Goal: Information Seeking & Learning: Find specific fact

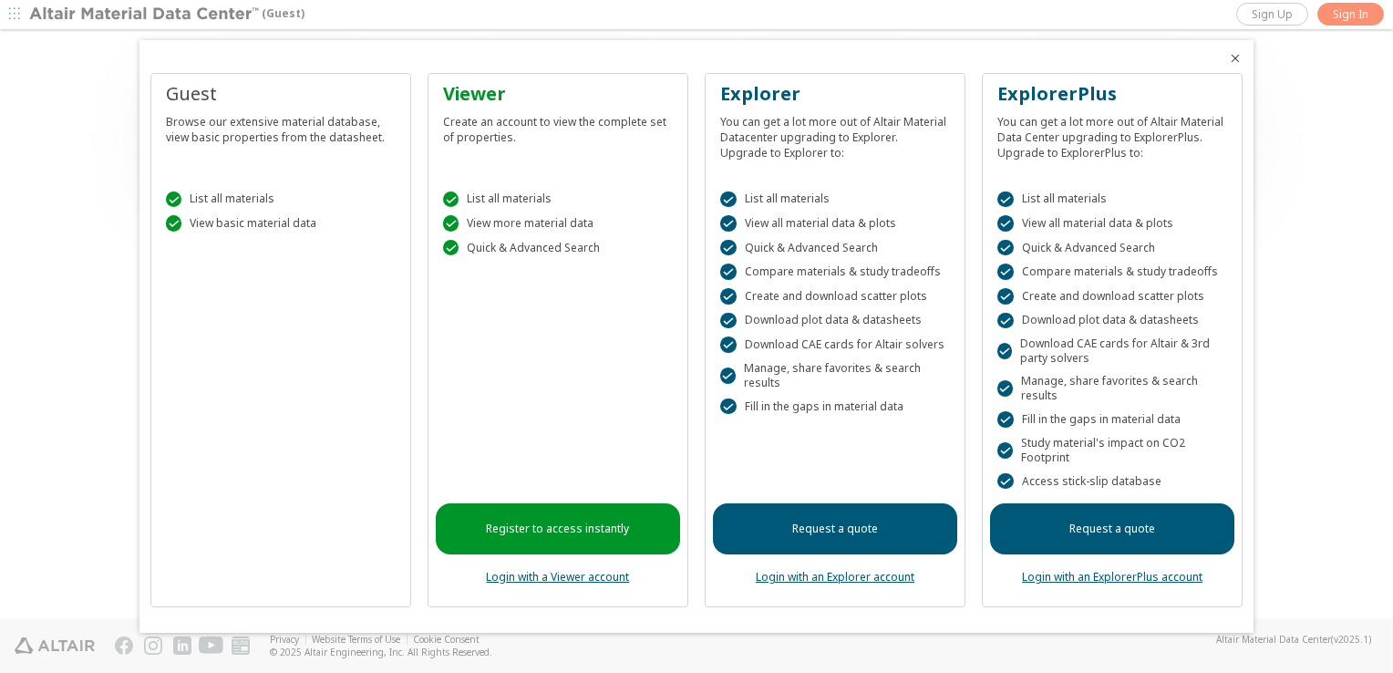
click at [248, 469] on div "Guest Browse our extensive material database, view basic properties from the da…" at bounding box center [280, 340] width 261 height 535
drag, startPoint x: 1385, startPoint y: 164, endPoint x: 1384, endPoint y: 194, distance: 30.1
click at [1385, 194] on div at bounding box center [696, 336] width 1393 height 673
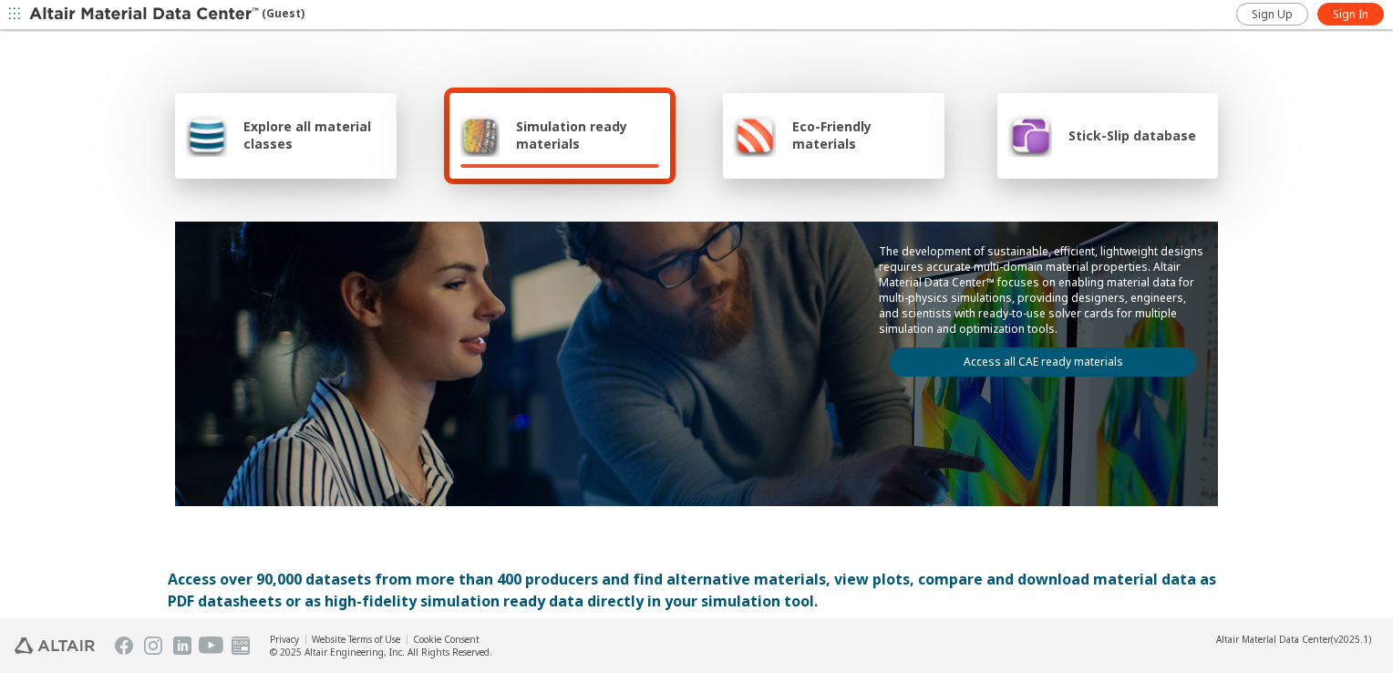
click at [281, 133] on span "Explore all material classes" at bounding box center [314, 135] width 142 height 35
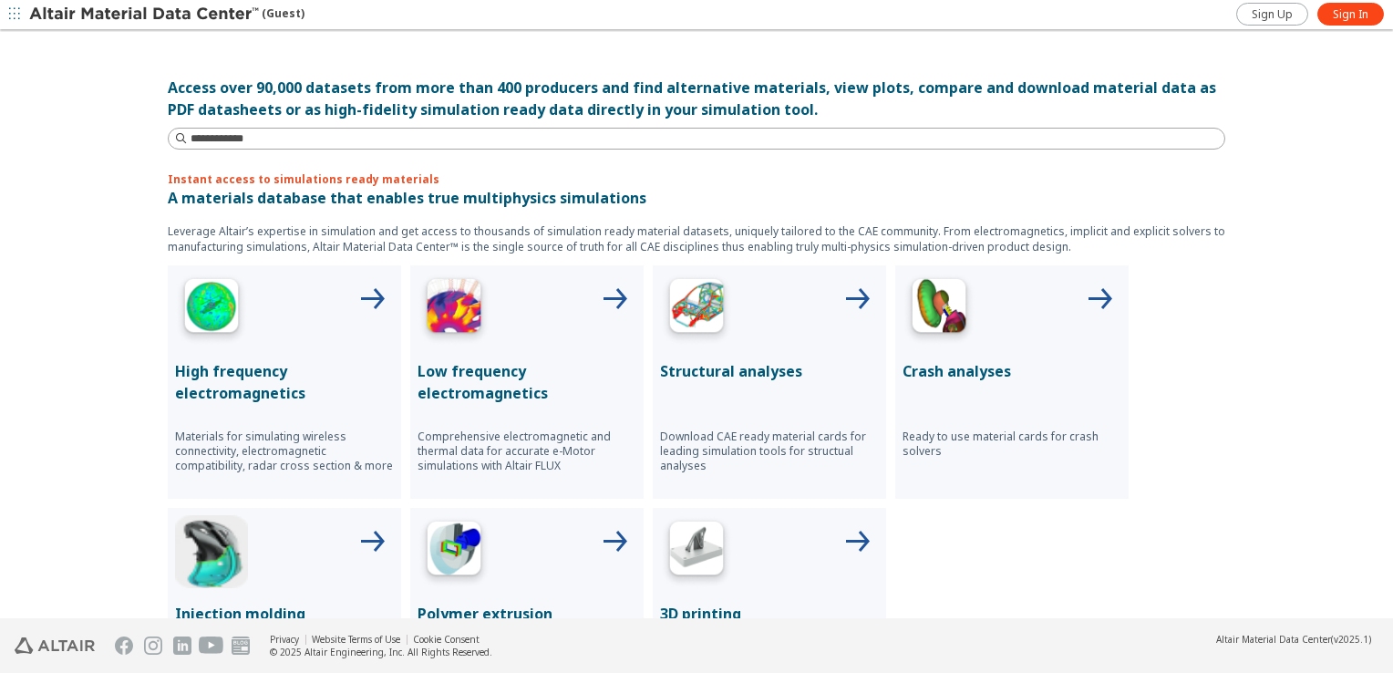
scroll to position [393, 0]
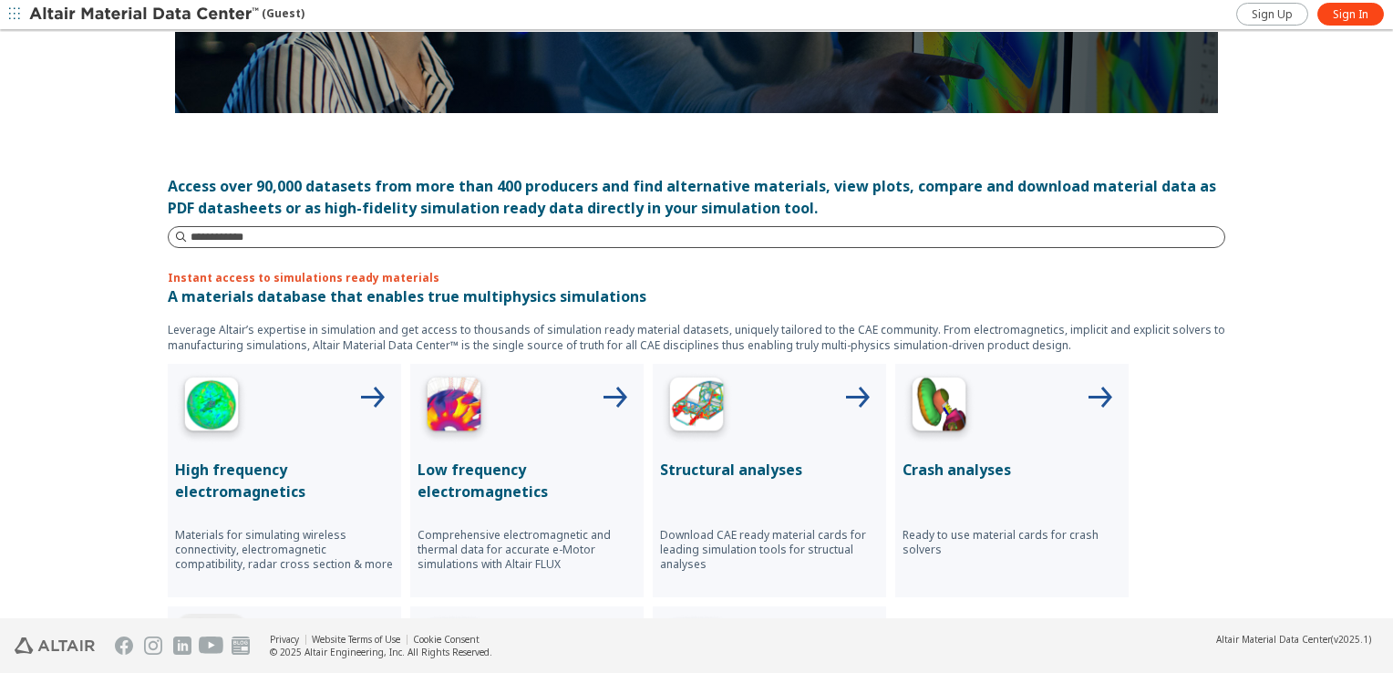
click at [293, 235] on input at bounding box center [706, 237] width 1033 height 18
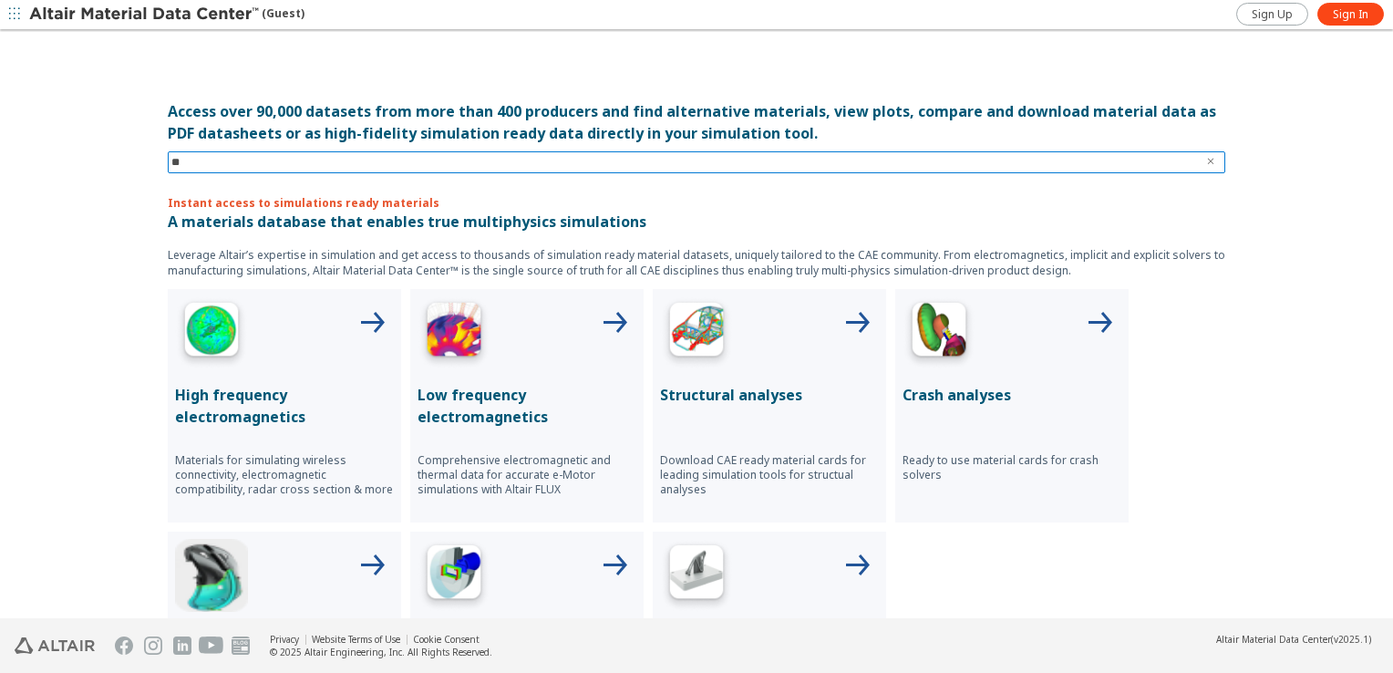
type input "*"
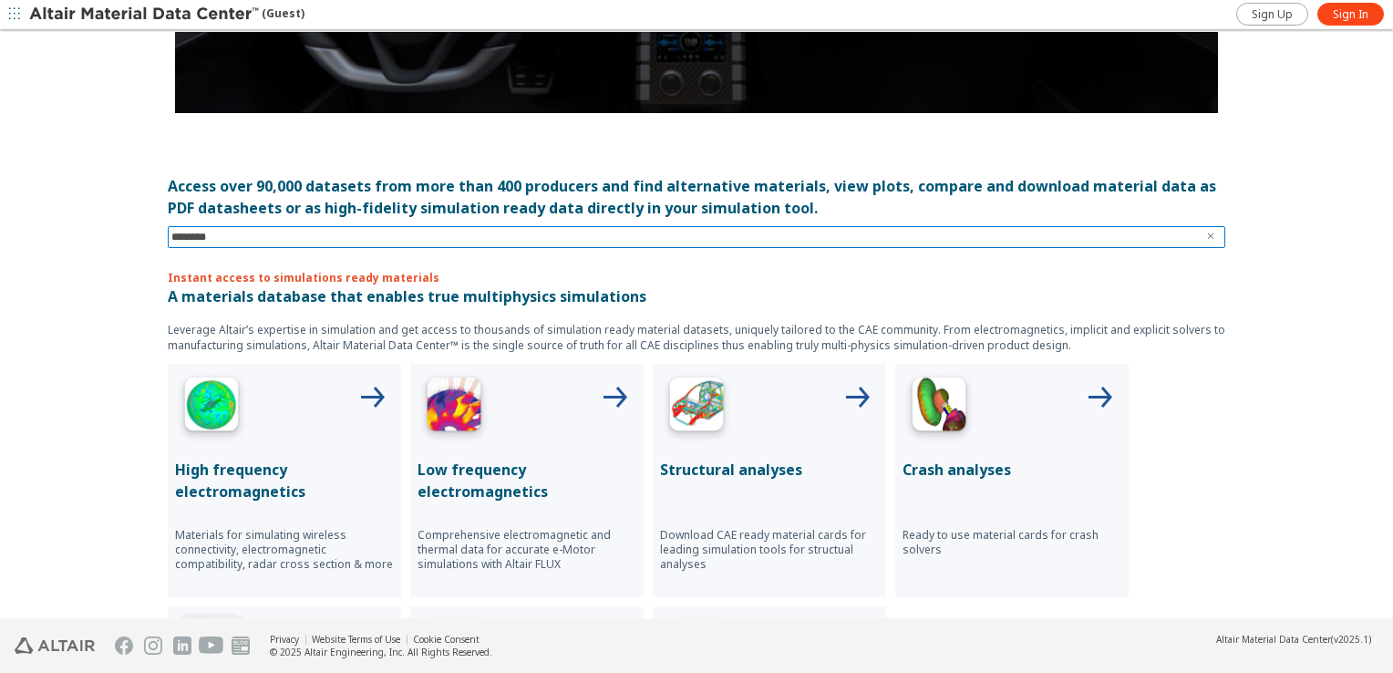
type input "*********"
